Goal: Navigation & Orientation: Find specific page/section

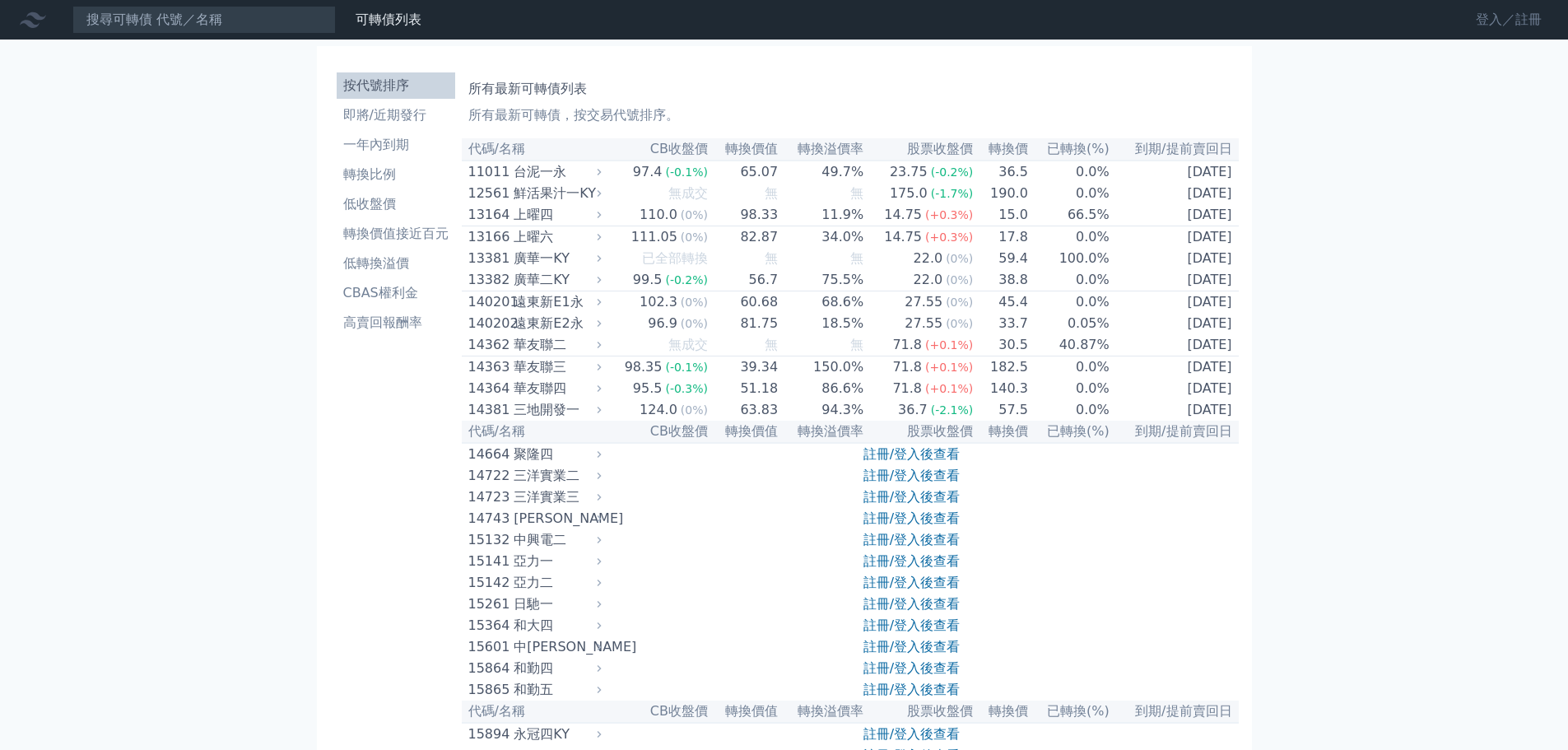
click at [1494, 29] on link "登入／註冊" at bounding box center [1508, 20] width 92 height 27
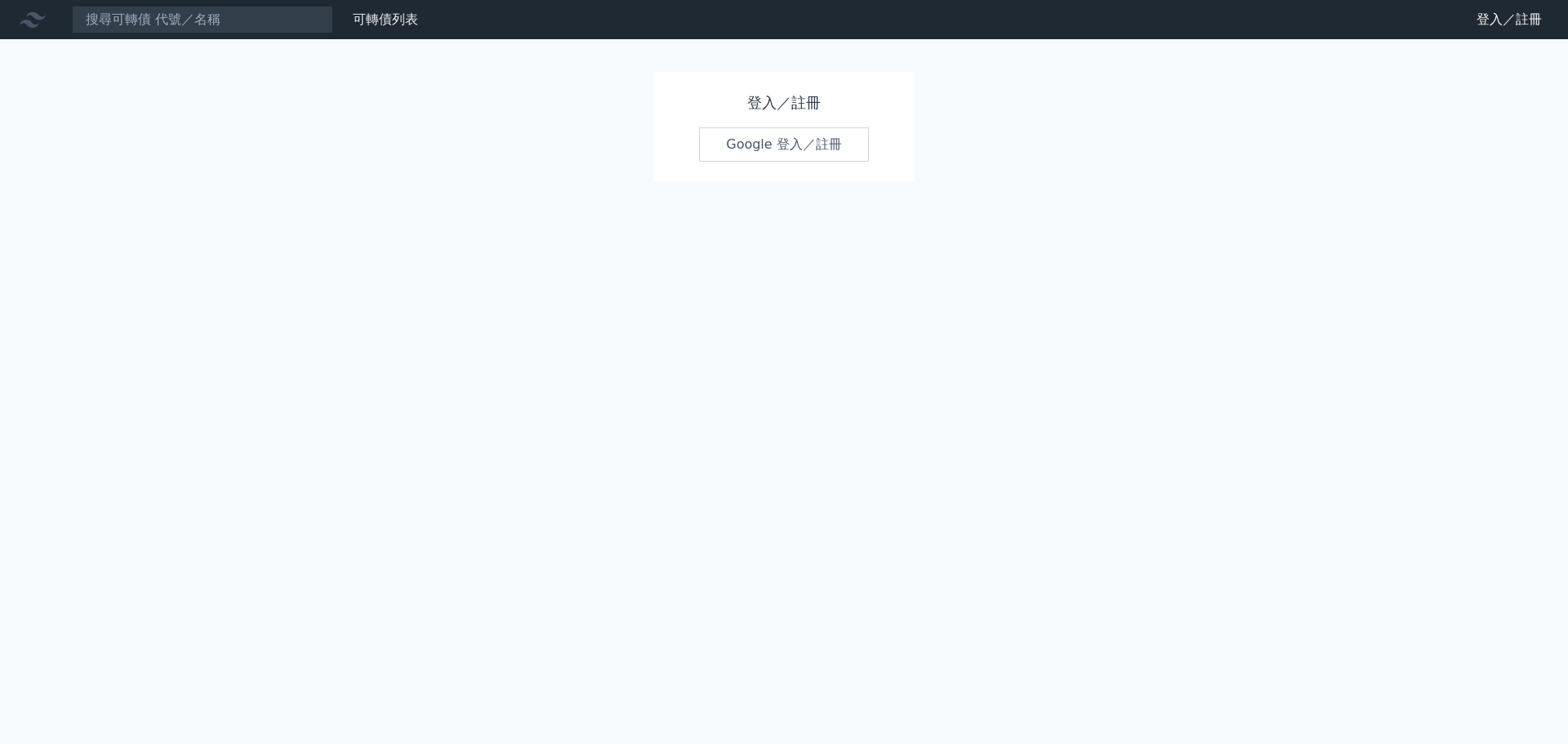
click at [802, 139] on link "Google 登入／註冊" at bounding box center [784, 145] width 170 height 35
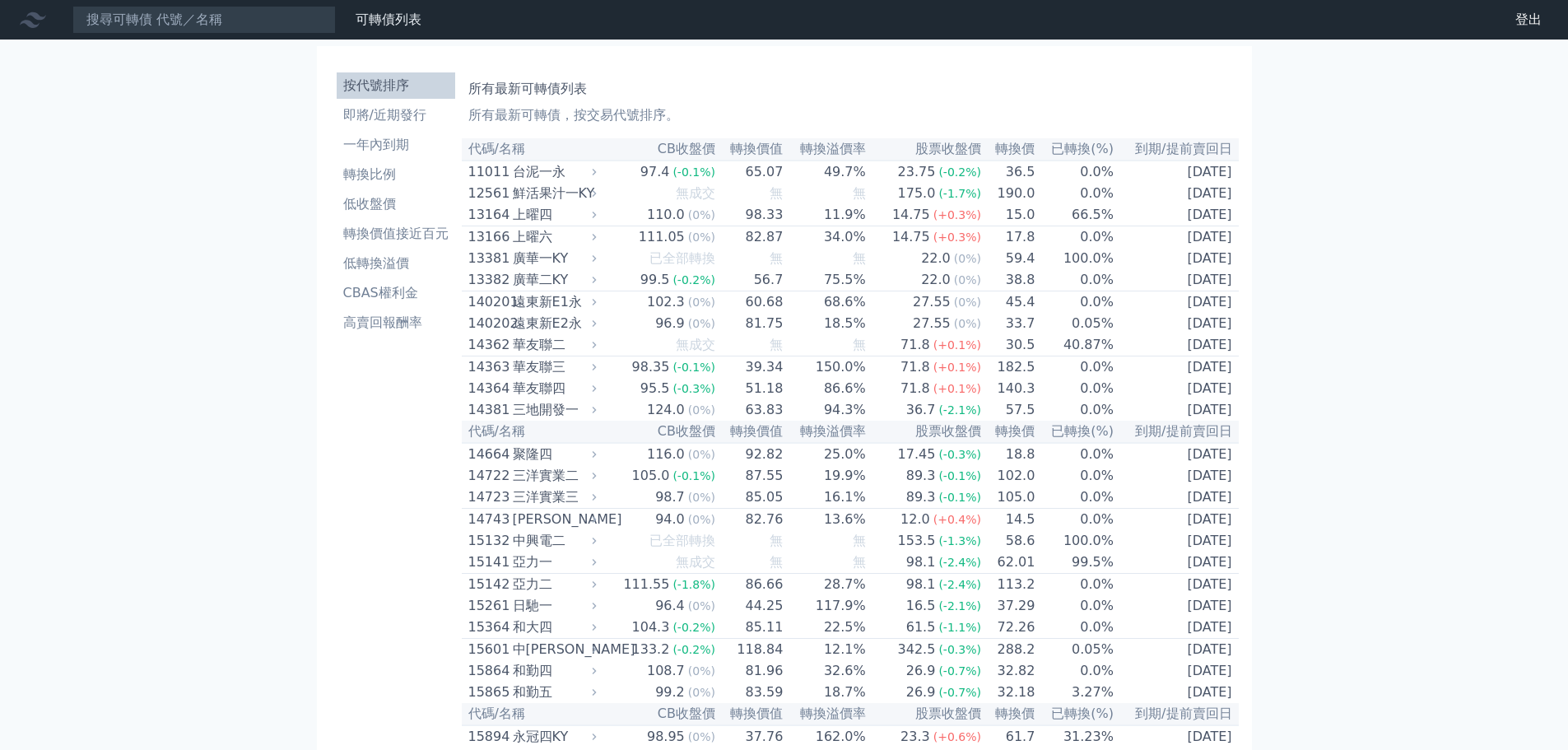
click at [417, 116] on li "即將/近期發行" at bounding box center [396, 115] width 119 height 20
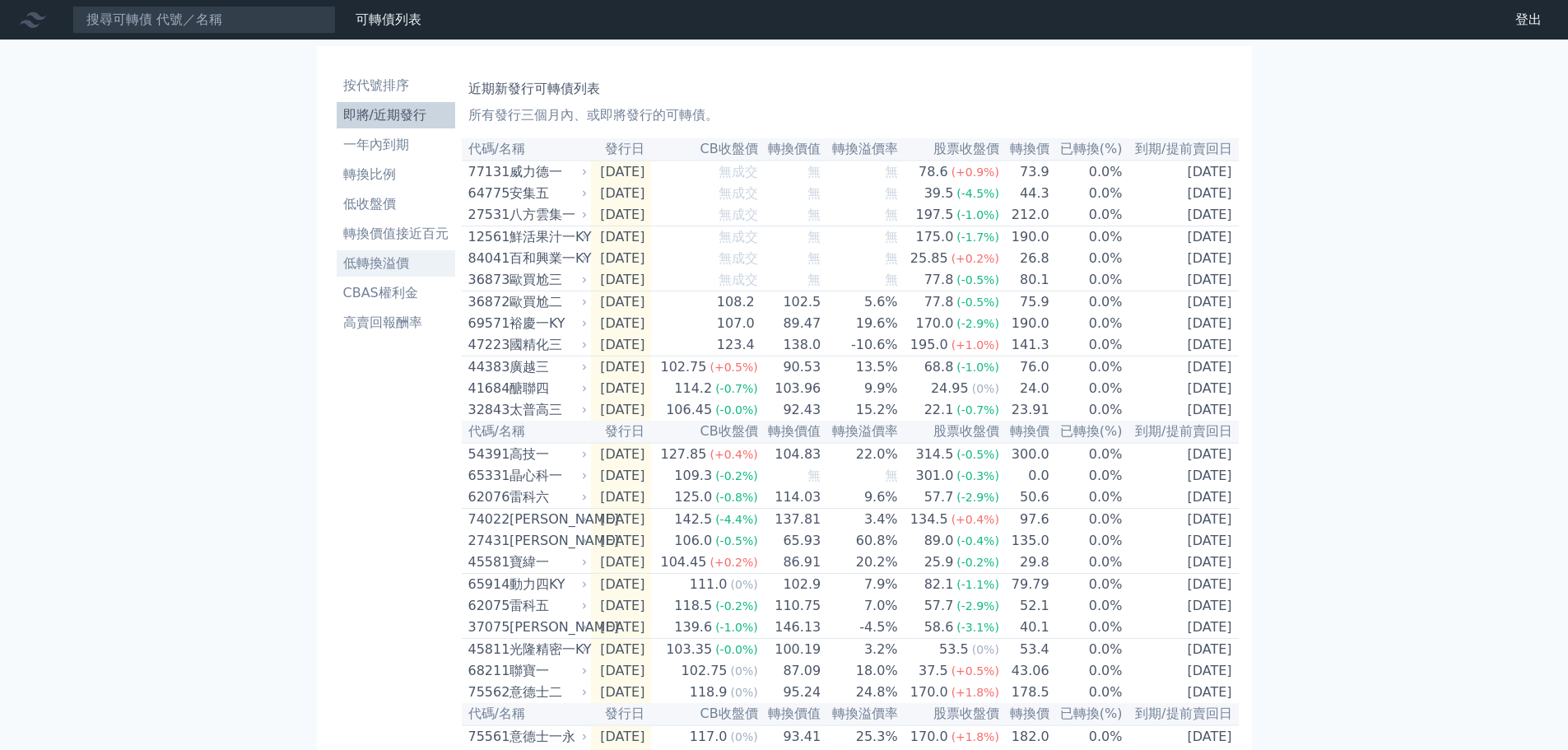
click at [413, 259] on li "低轉換溢價" at bounding box center [396, 263] width 119 height 20
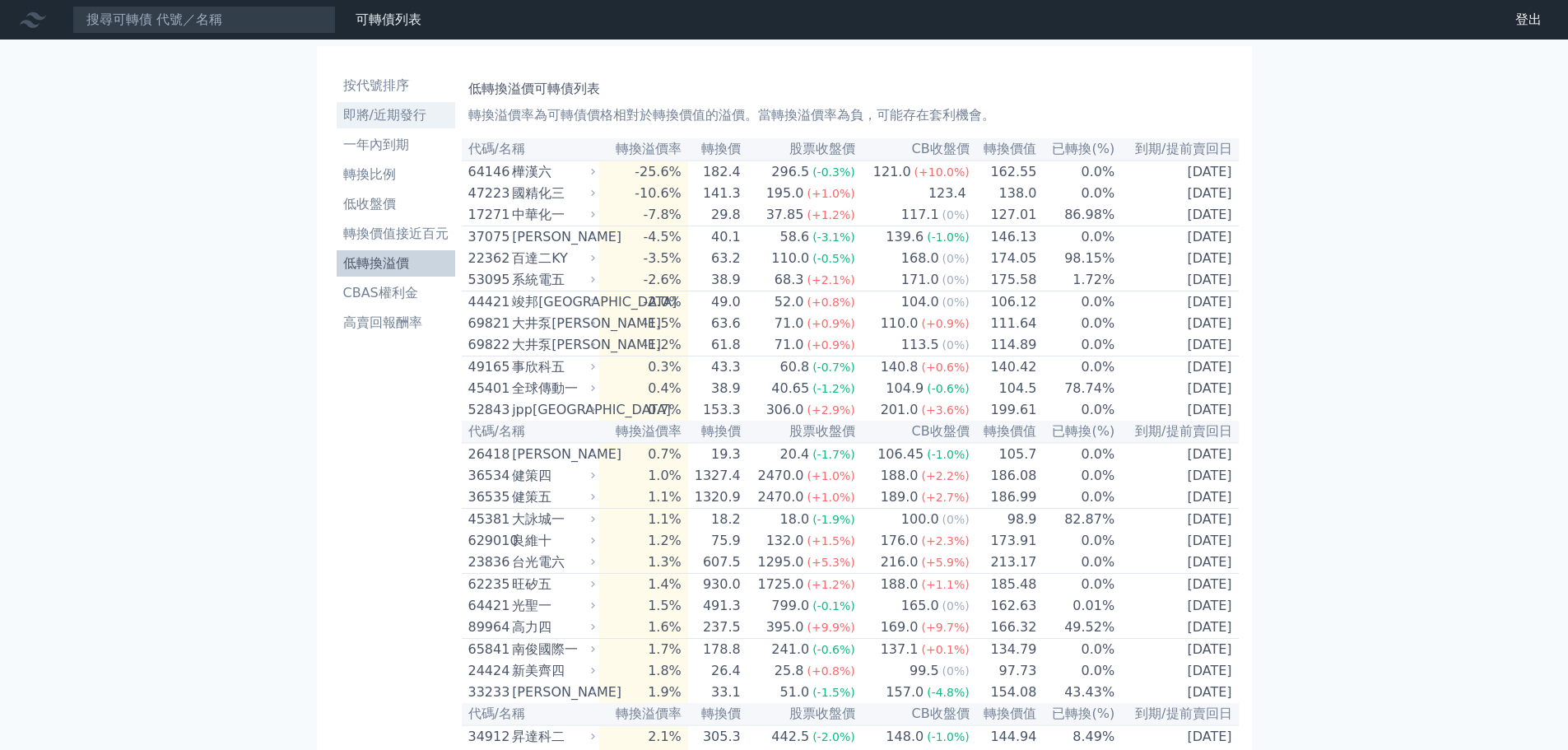
click at [396, 108] on li "即將/近期發行" at bounding box center [396, 115] width 119 height 20
